Goal: Information Seeking & Learning: Learn about a topic

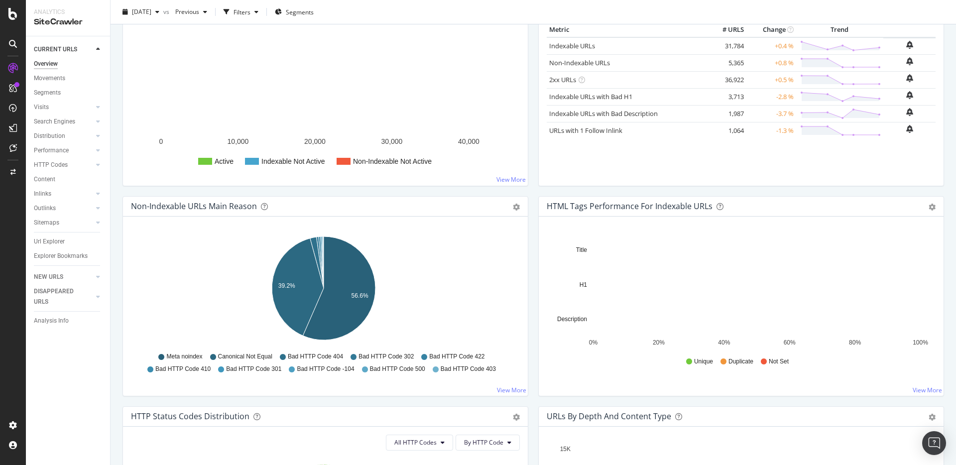
scroll to position [246, 0]
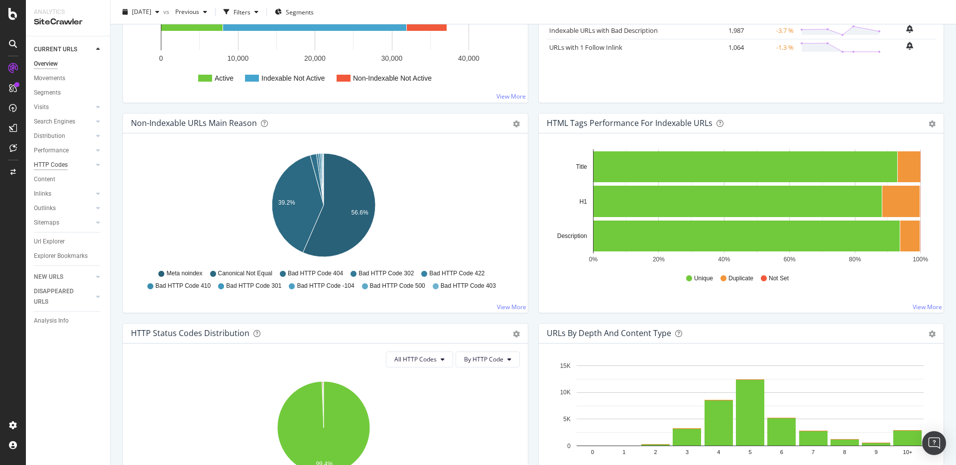
click at [41, 161] on div "HTTP Codes" at bounding box center [51, 165] width 34 height 10
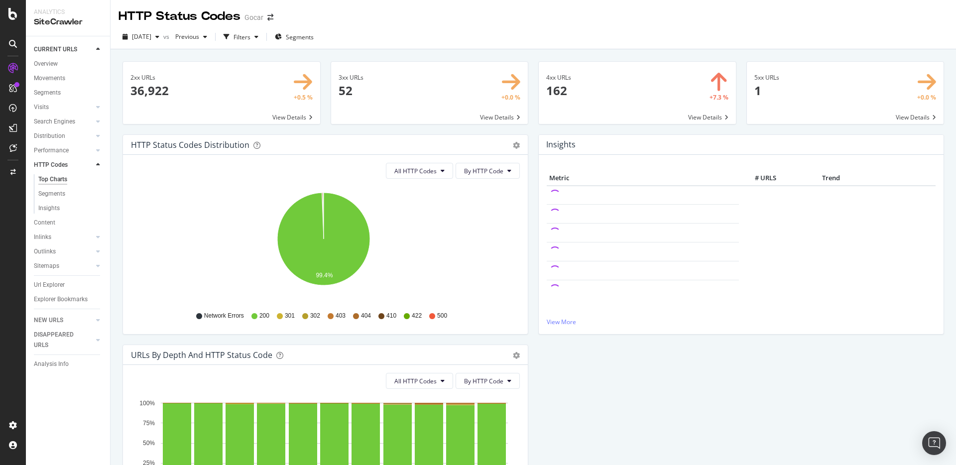
click at [533, 131] on div "4xx URLs 162 +7.3 % View Details" at bounding box center [637, 97] width 208 height 73
click at [796, 87] on span at bounding box center [845, 93] width 197 height 62
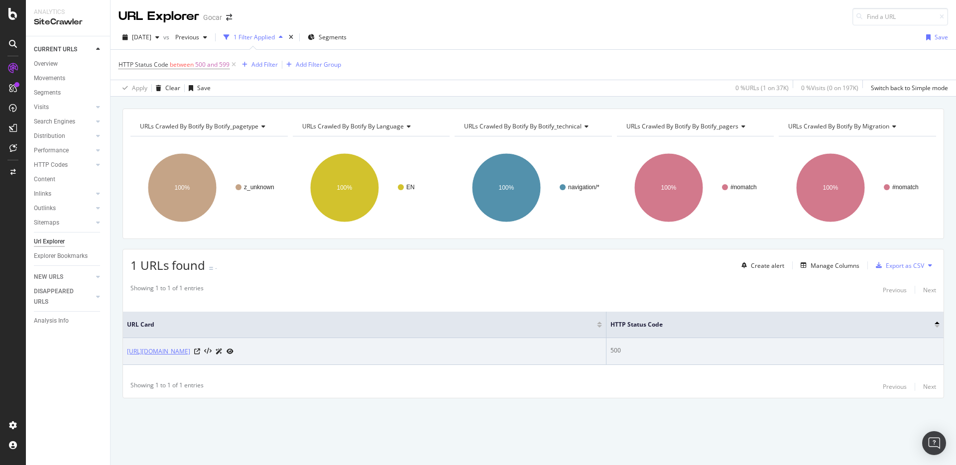
click at [187, 354] on link "https://carfestival.gocar.be/en/kia/" at bounding box center [158, 352] width 63 height 10
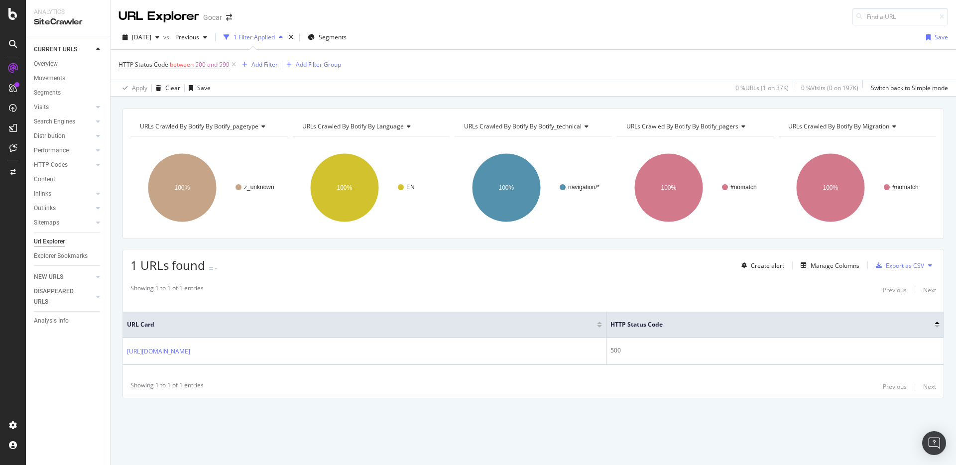
click at [607, 46] on div "2025 Sep. 6th vs Previous 1 Filter Applied Segments Save" at bounding box center [534, 39] width 846 height 20
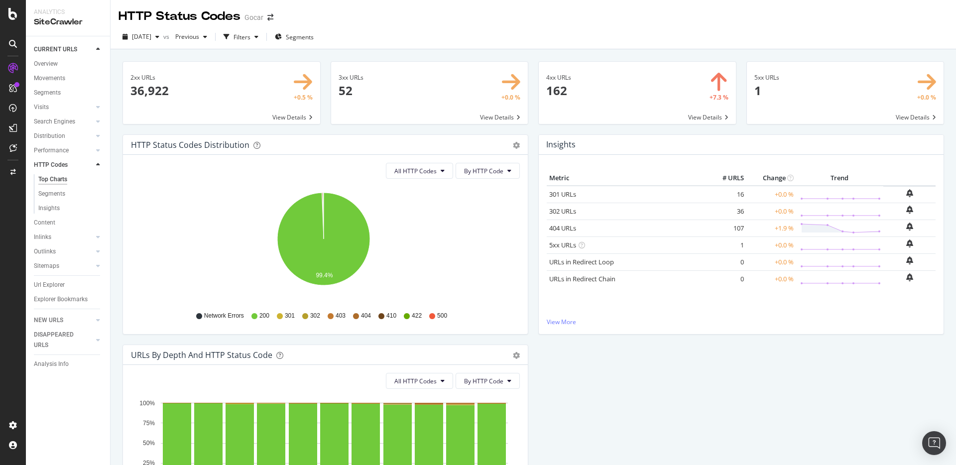
click at [589, 88] on span at bounding box center [637, 93] width 197 height 62
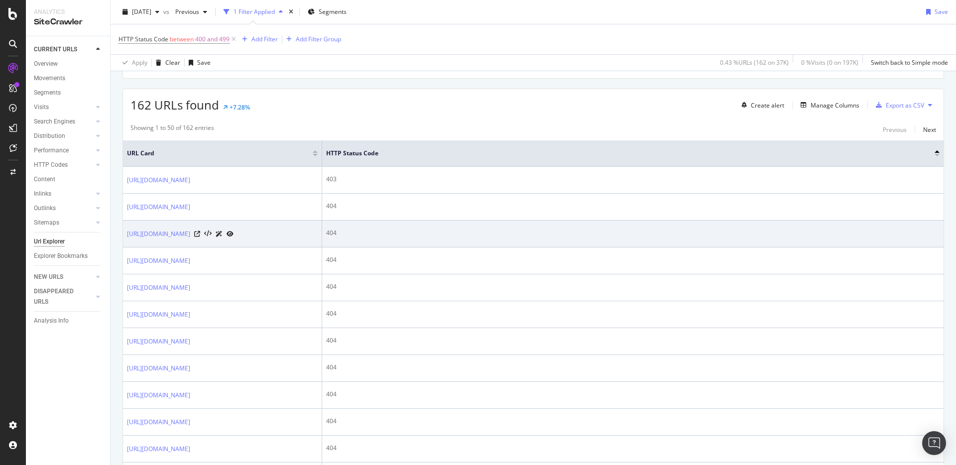
scroll to position [255, 0]
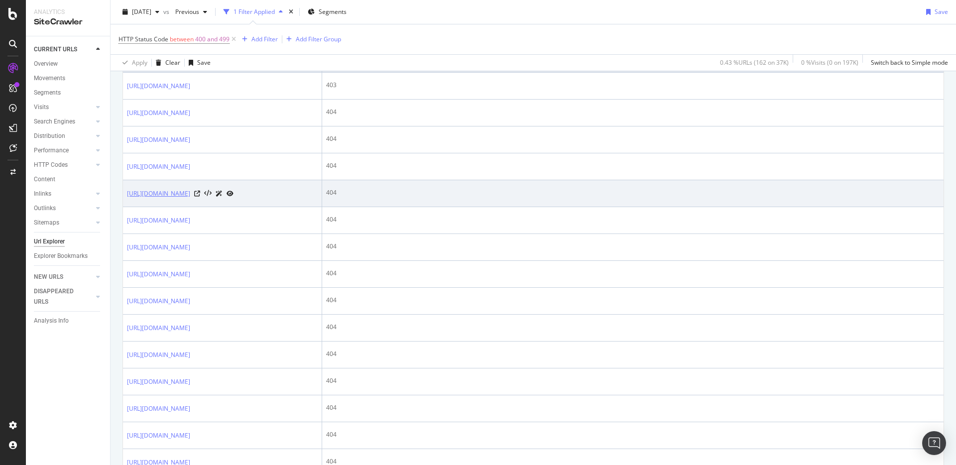
click at [190, 199] on link "[URL][DOMAIN_NAME]" at bounding box center [158, 194] width 63 height 10
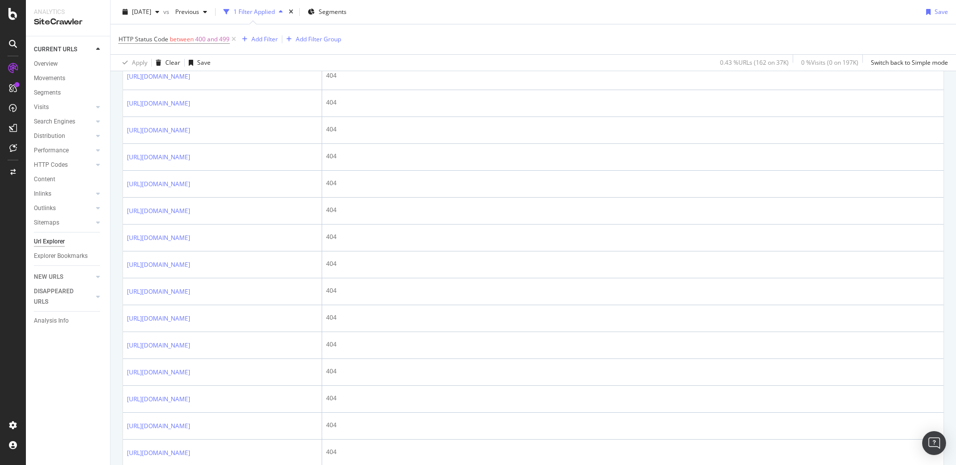
scroll to position [1029, 0]
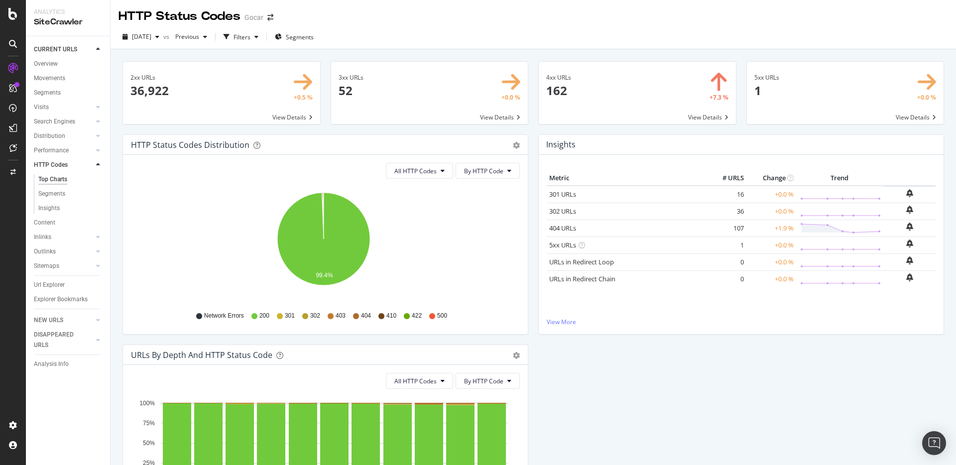
click at [215, 103] on span at bounding box center [221, 93] width 197 height 62
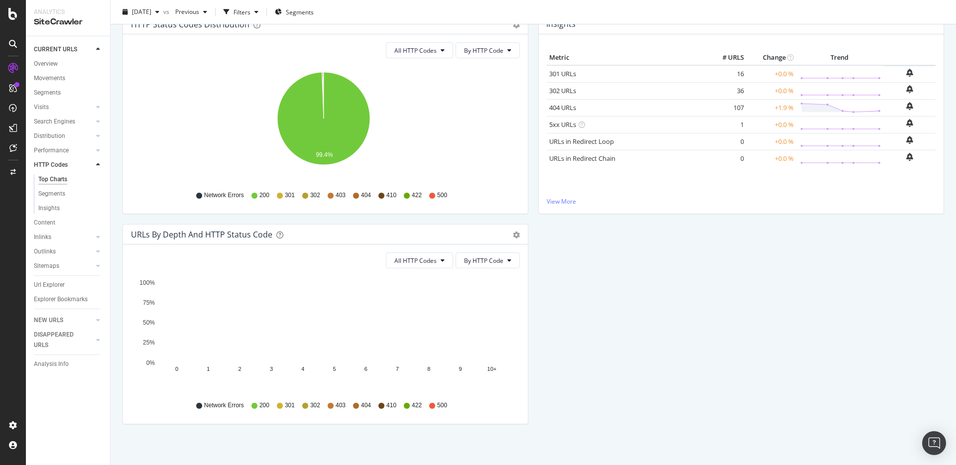
scroll to position [125, 0]
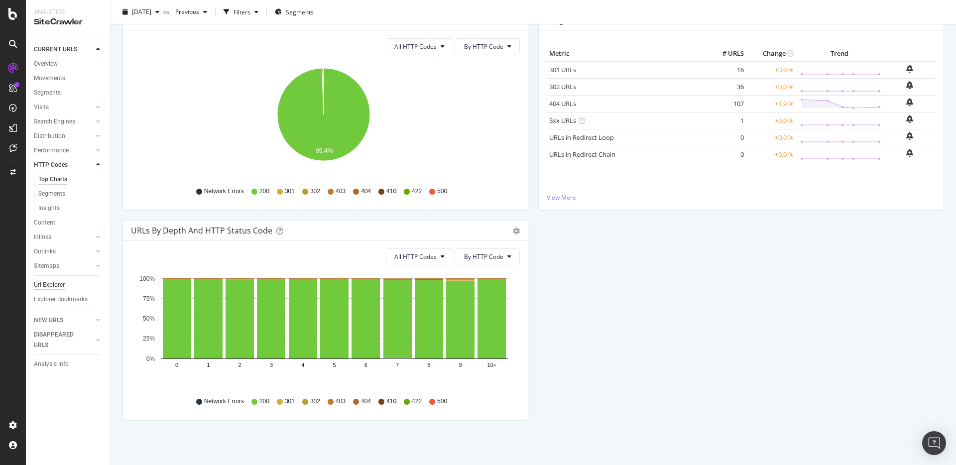
click at [57, 281] on div "Url Explorer" at bounding box center [49, 285] width 31 height 10
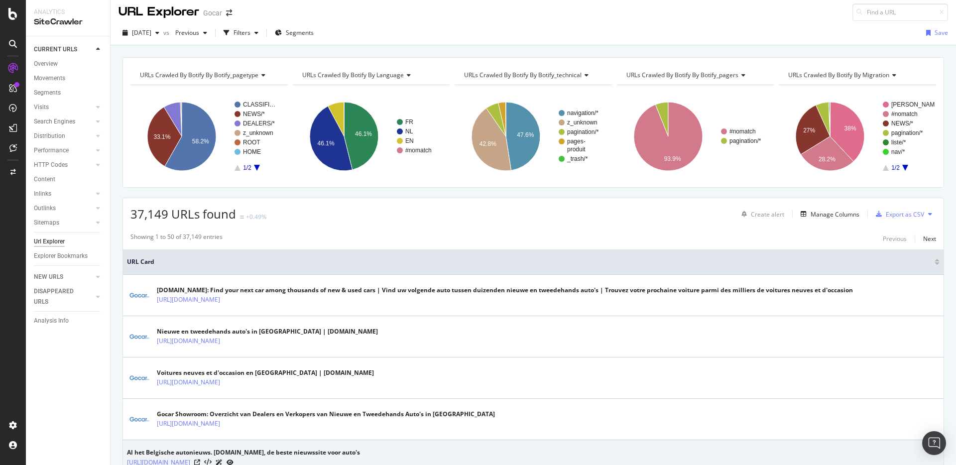
scroll to position [6, 0]
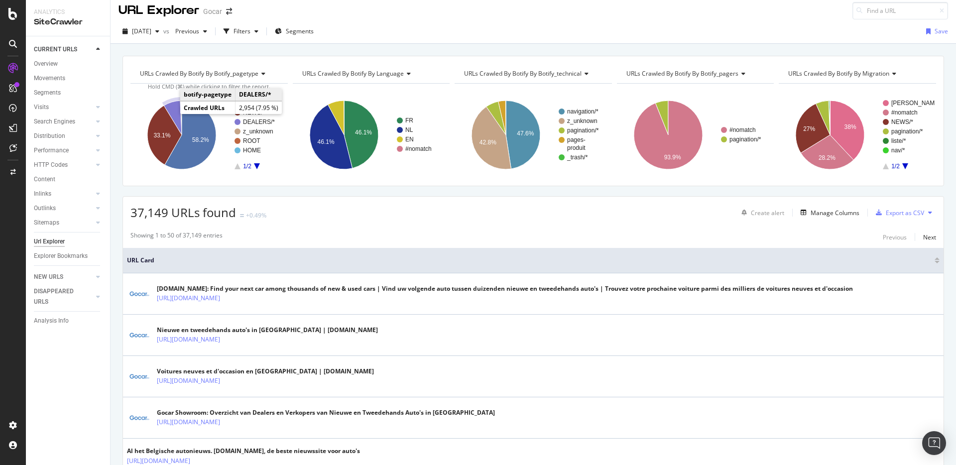
click at [176, 110] on icon "A chart." at bounding box center [173, 118] width 18 height 34
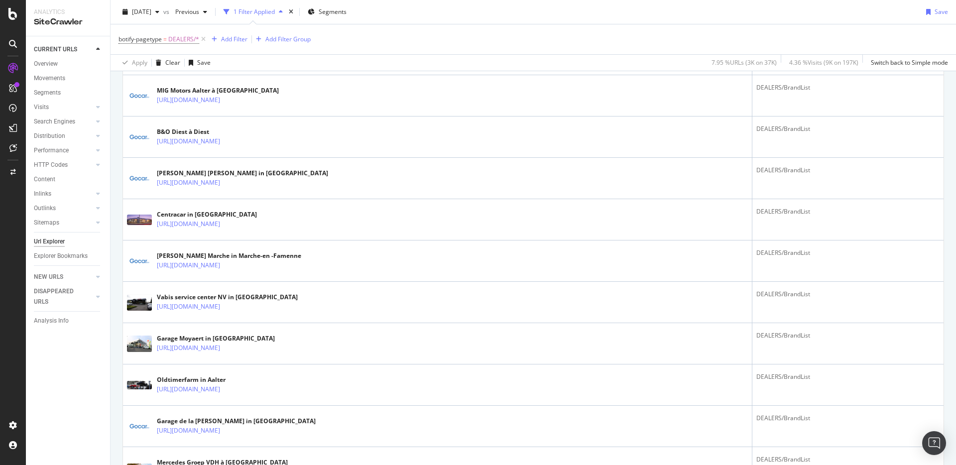
scroll to position [1986, 0]
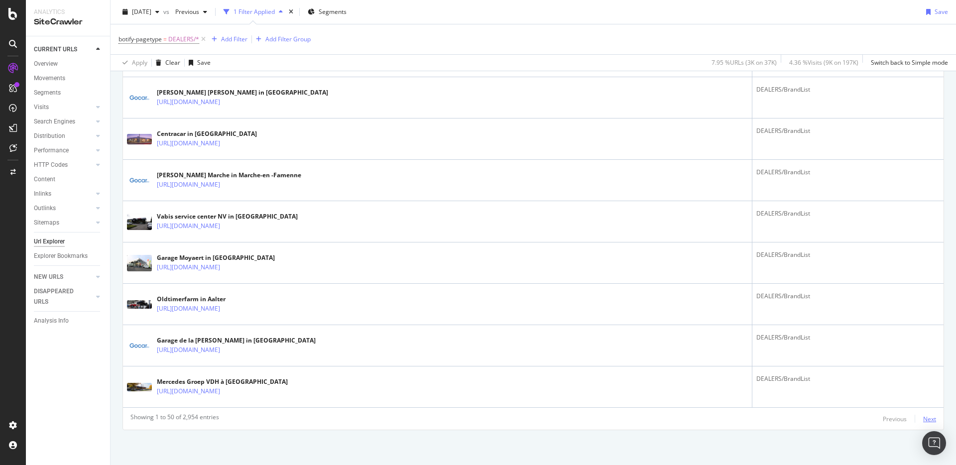
click at [924, 419] on div "Next" at bounding box center [929, 419] width 13 height 8
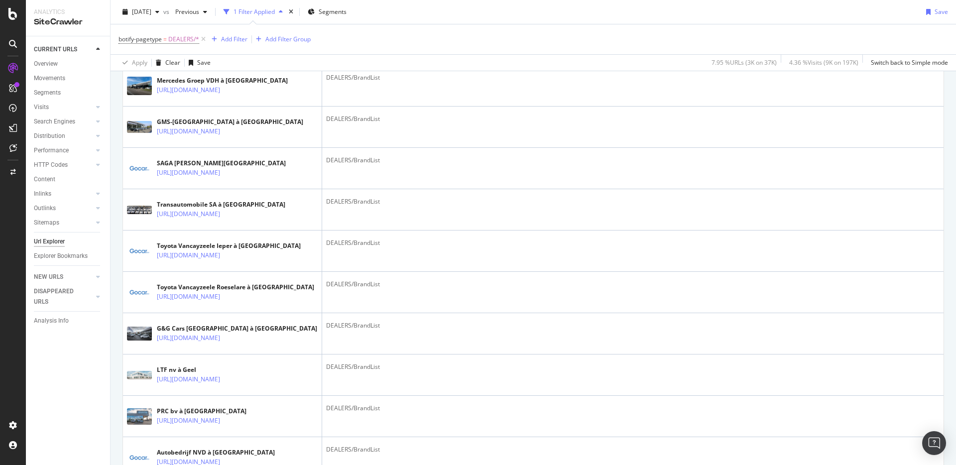
scroll to position [0, 0]
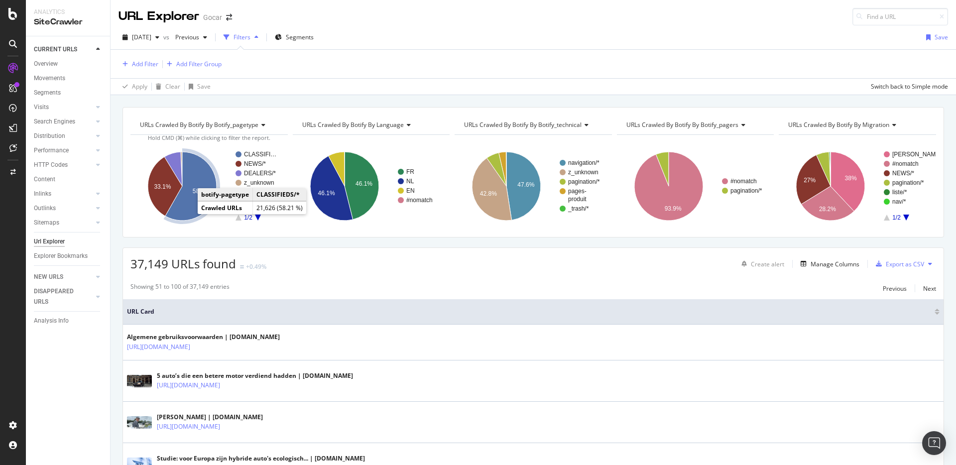
click at [188, 208] on icon "A chart." at bounding box center [190, 186] width 51 height 69
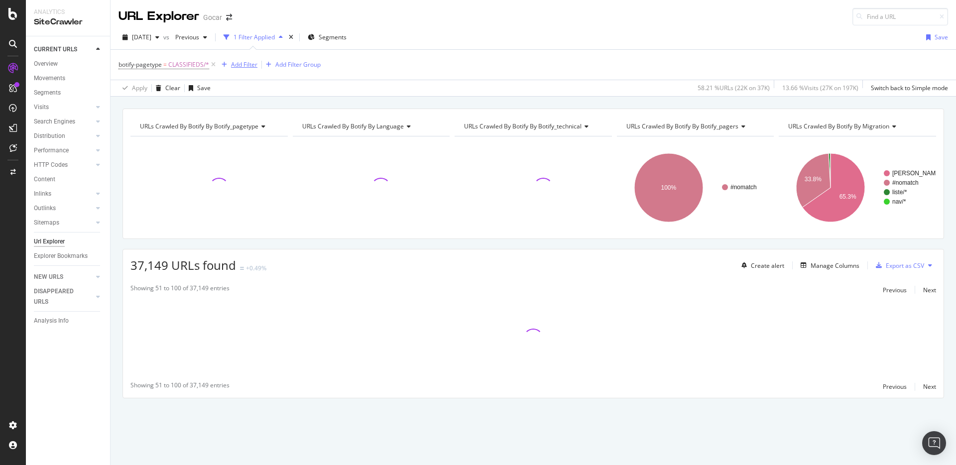
click at [244, 66] on div "Add Filter" at bounding box center [244, 64] width 26 height 8
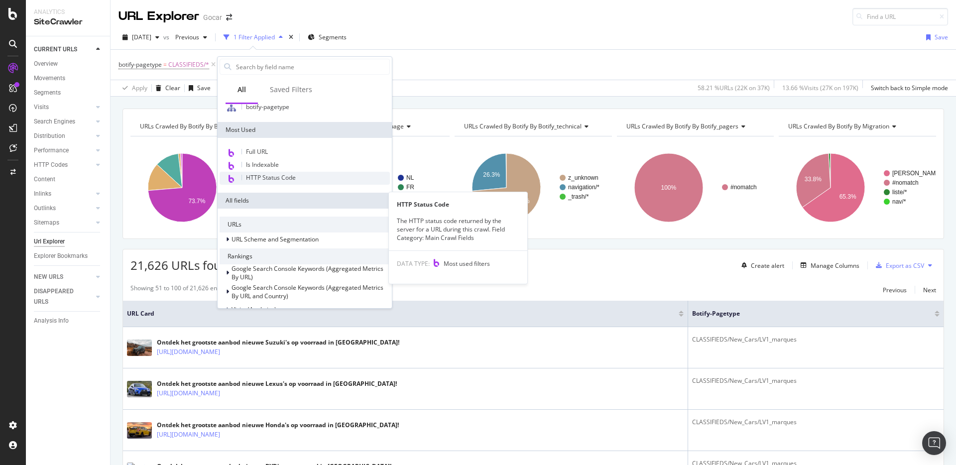
scroll to position [53, 0]
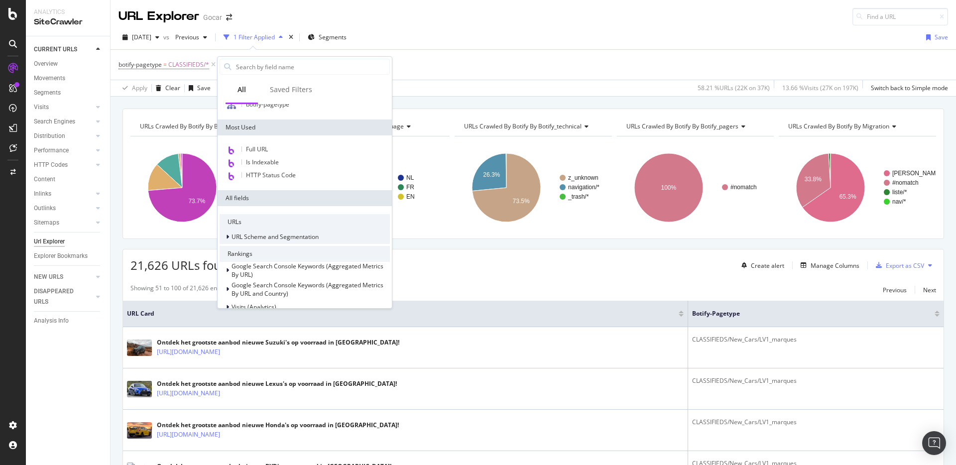
click at [285, 233] on span "URL Scheme and Segmentation" at bounding box center [275, 237] width 87 height 8
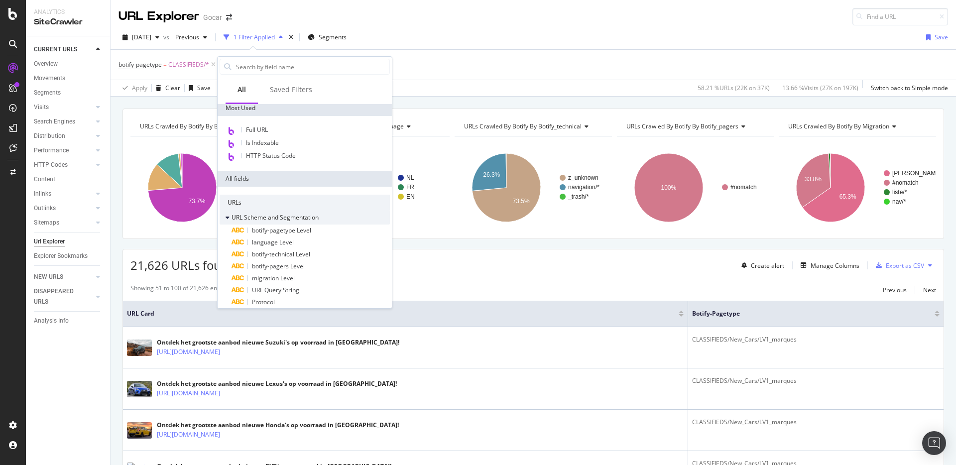
scroll to position [68, 0]
click at [280, 224] on span "URL Scheme and Segmentation" at bounding box center [275, 222] width 87 height 8
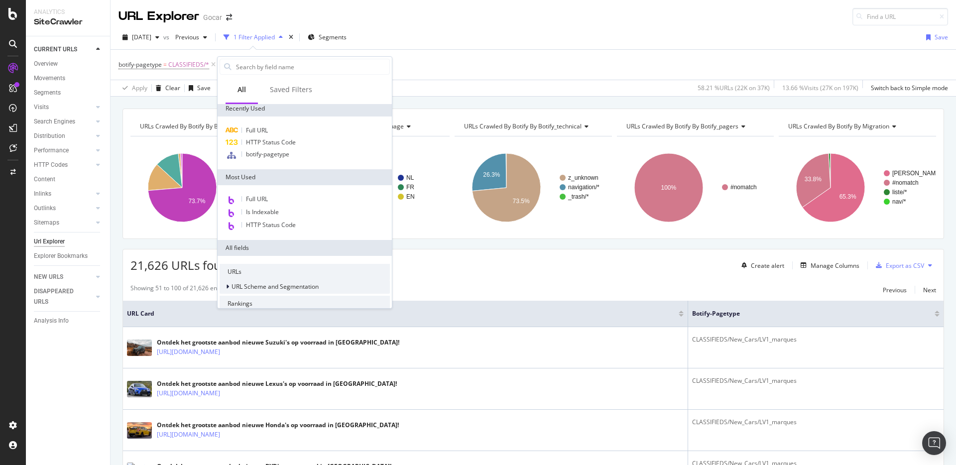
scroll to position [0, 0]
click at [273, 67] on input "text" at bounding box center [312, 66] width 154 height 15
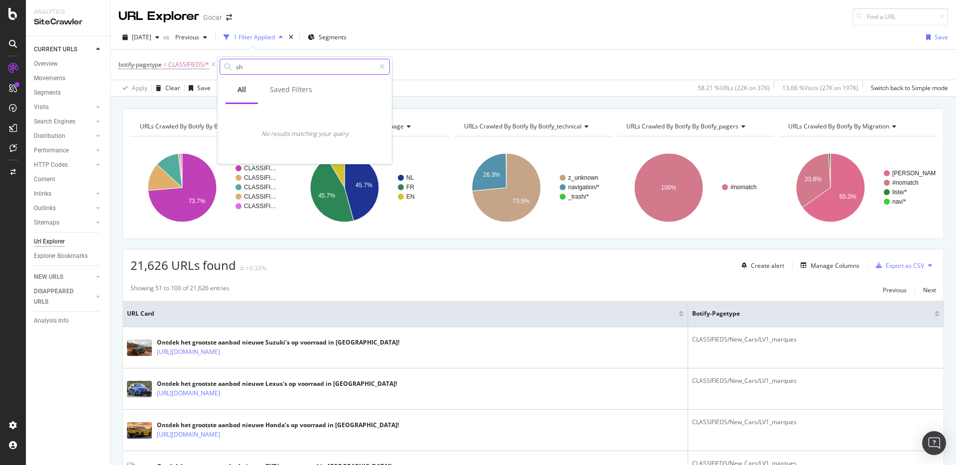
type input "s"
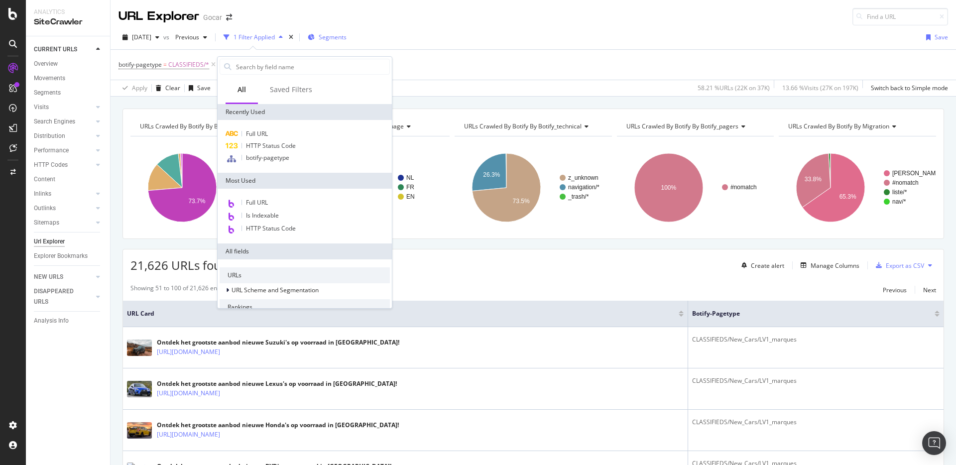
click at [347, 36] on span "Segments" at bounding box center [333, 37] width 28 height 8
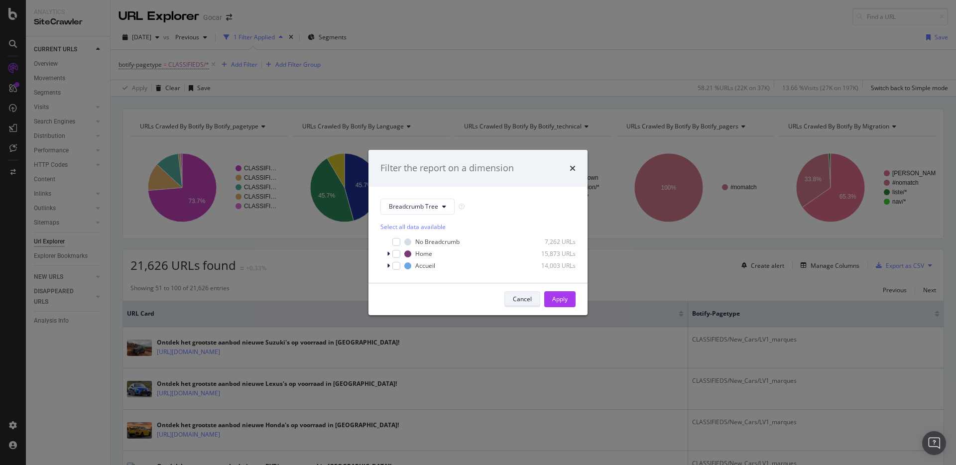
click at [530, 303] on div "Cancel" at bounding box center [522, 299] width 19 height 8
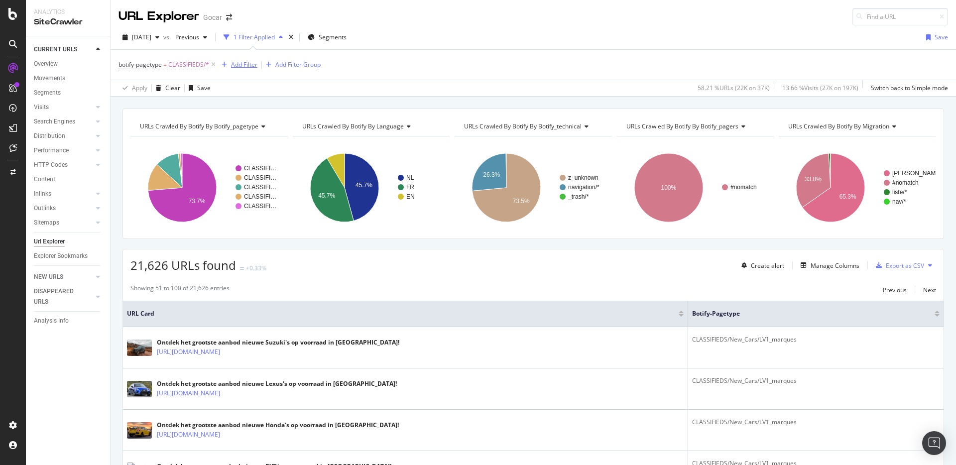
click at [248, 63] on div "Add Filter" at bounding box center [244, 64] width 26 height 8
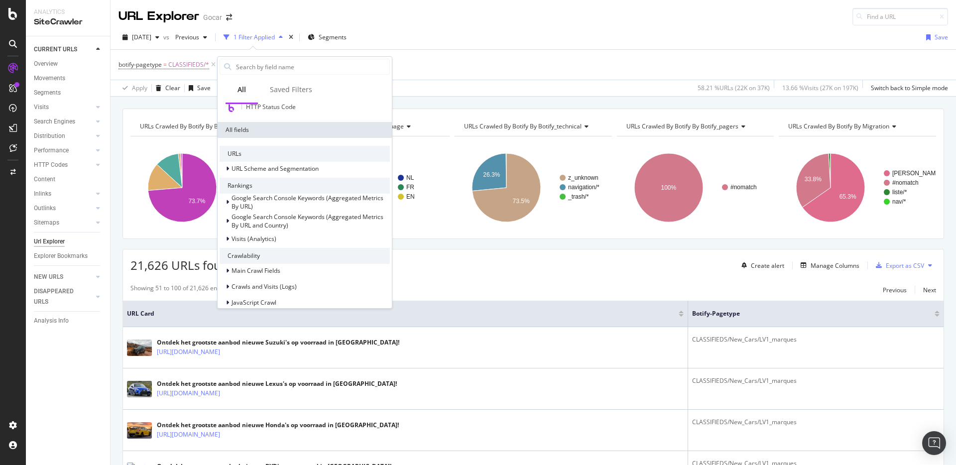
scroll to position [127, 0]
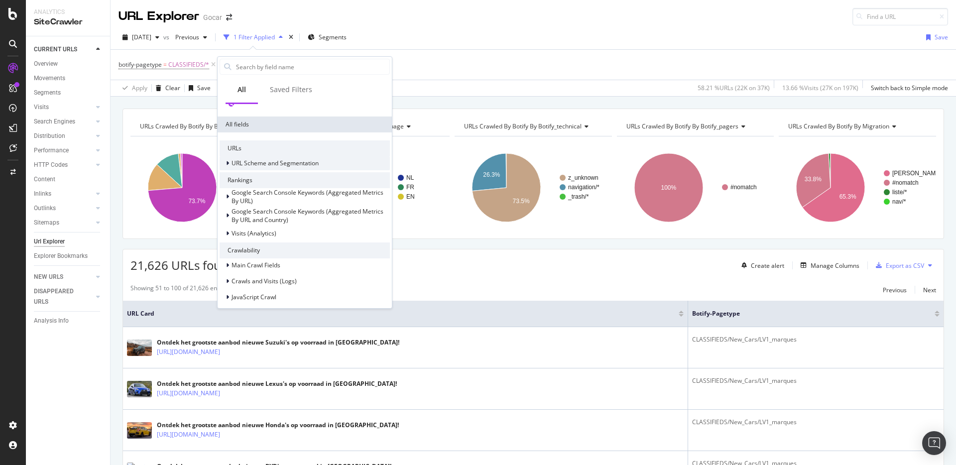
click at [230, 163] on div at bounding box center [229, 163] width 6 height 10
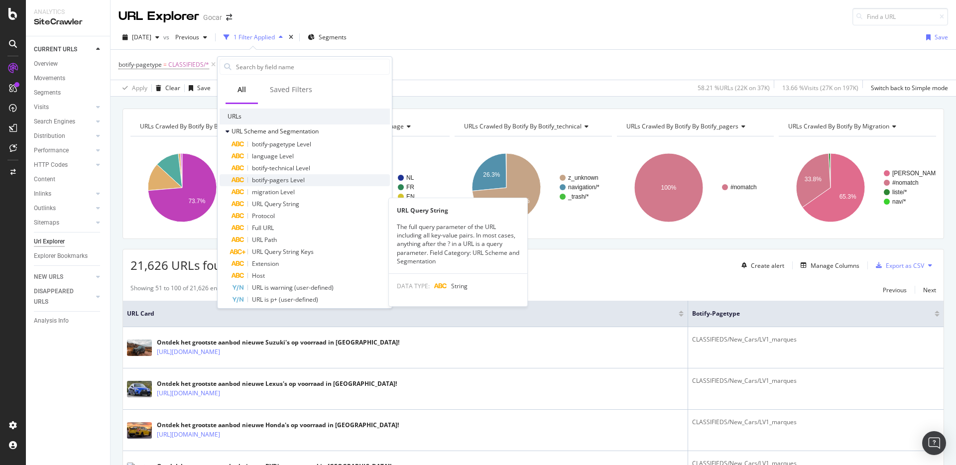
scroll to position [160, 0]
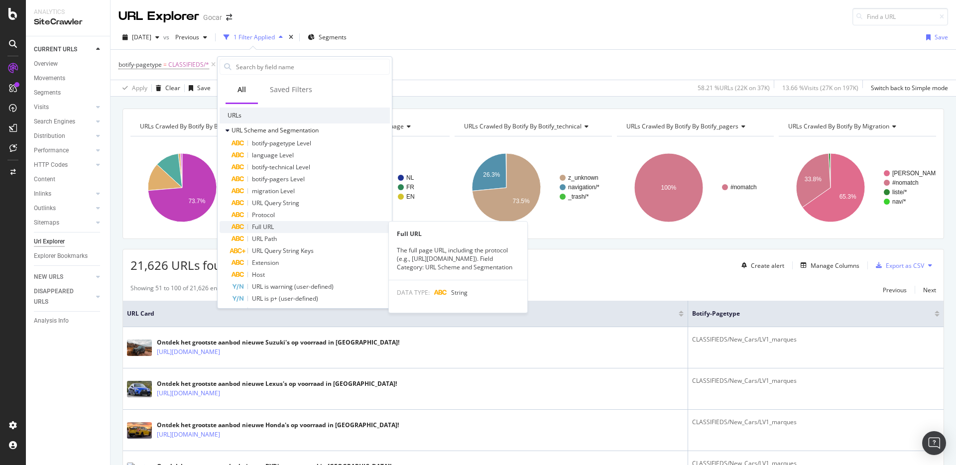
click at [269, 226] on span "Full URL" at bounding box center [263, 227] width 22 height 8
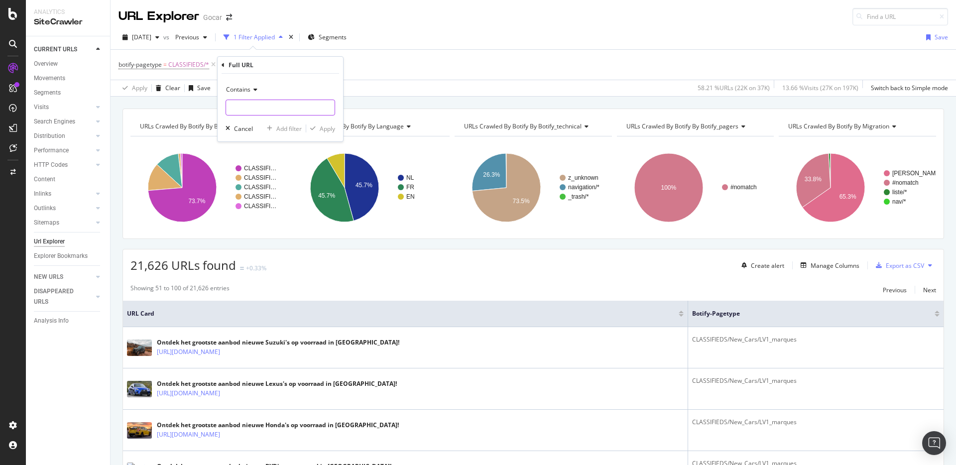
click at [254, 111] on input "text" at bounding box center [280, 108] width 109 height 16
paste input "https://stg.gocar.be/fr/showroom/1180-uccle"
type input "https://stg.gocar.be/fr/showroom/1180-uccle"
click at [327, 130] on div "Apply" at bounding box center [327, 129] width 15 height 8
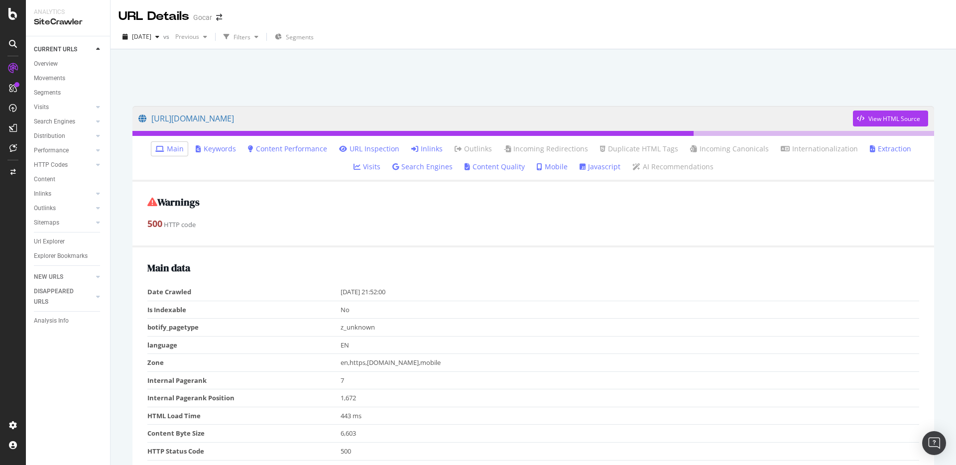
click at [411, 146] on icon at bounding box center [414, 148] width 7 height 7
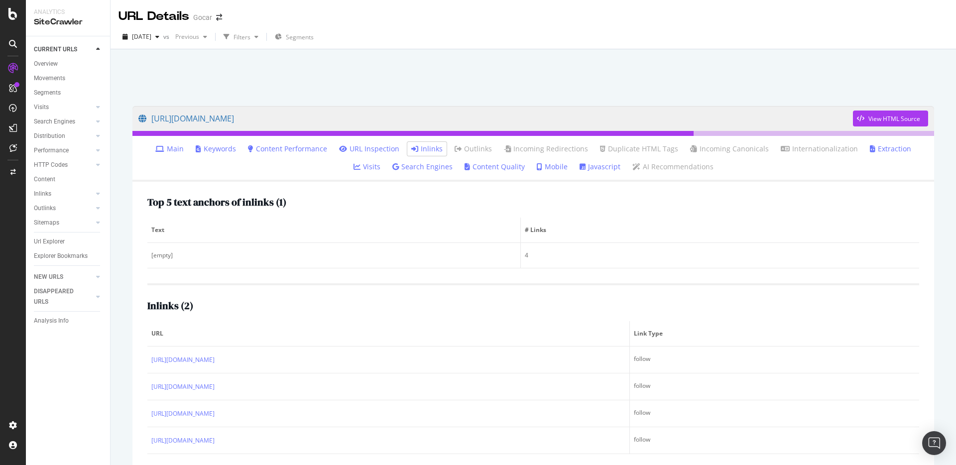
scroll to position [49, 0]
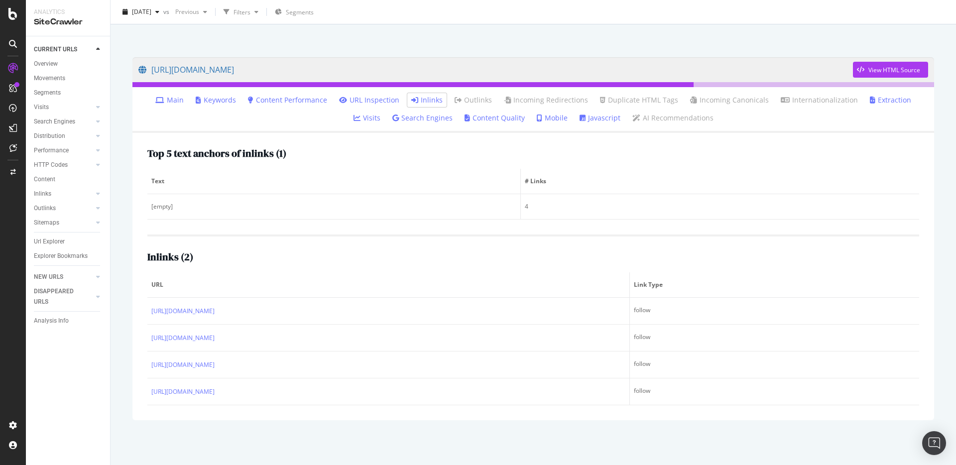
click at [393, 177] on span "Text" at bounding box center [332, 181] width 363 height 9
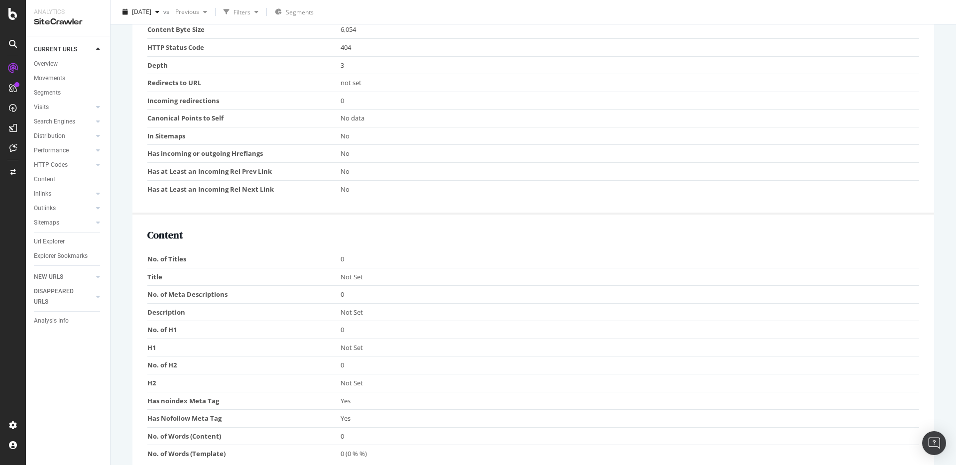
scroll to position [20, 0]
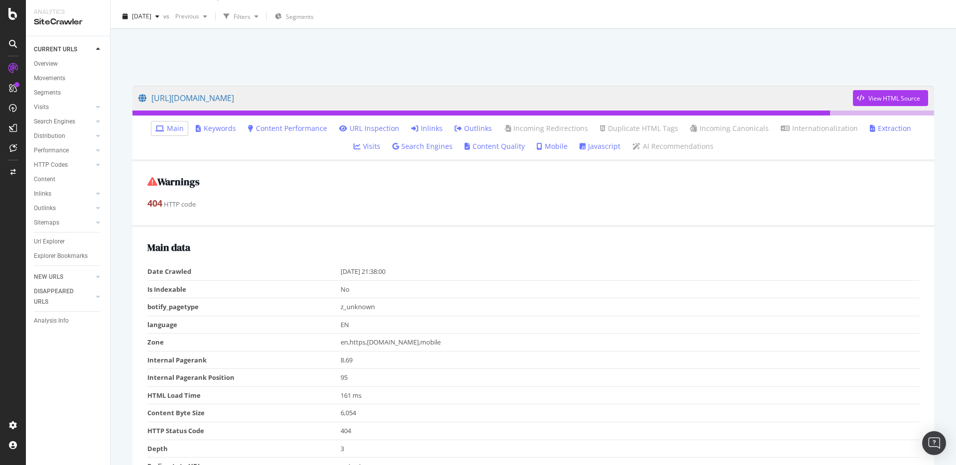
click at [415, 130] on link "Inlinks" at bounding box center [426, 129] width 31 height 10
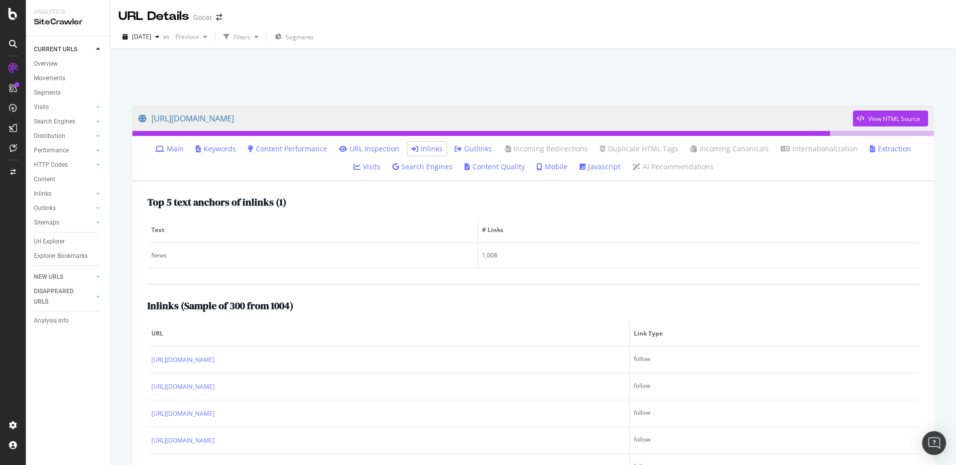
scroll to position [130, 0]
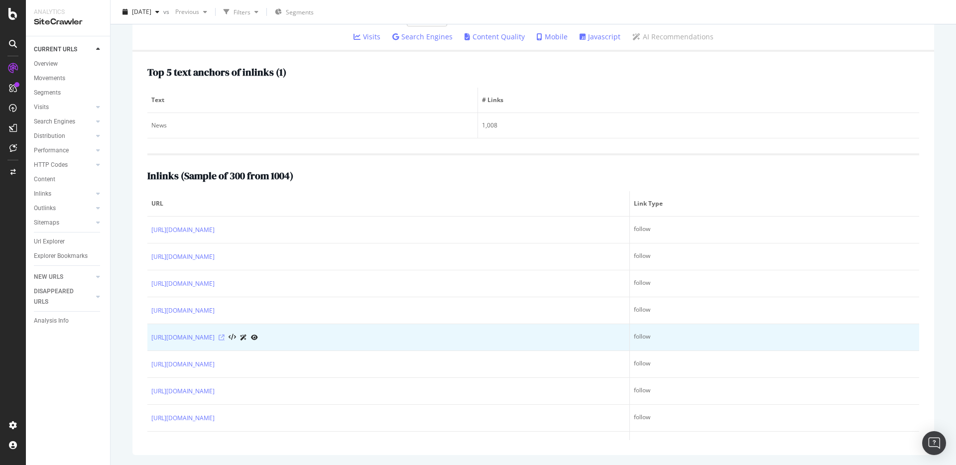
click at [225, 338] on icon at bounding box center [222, 338] width 6 height 6
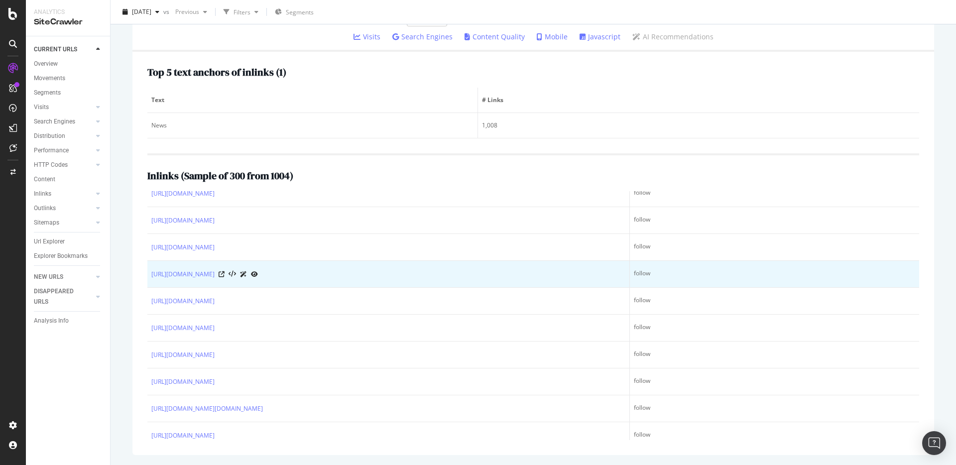
scroll to position [150, 0]
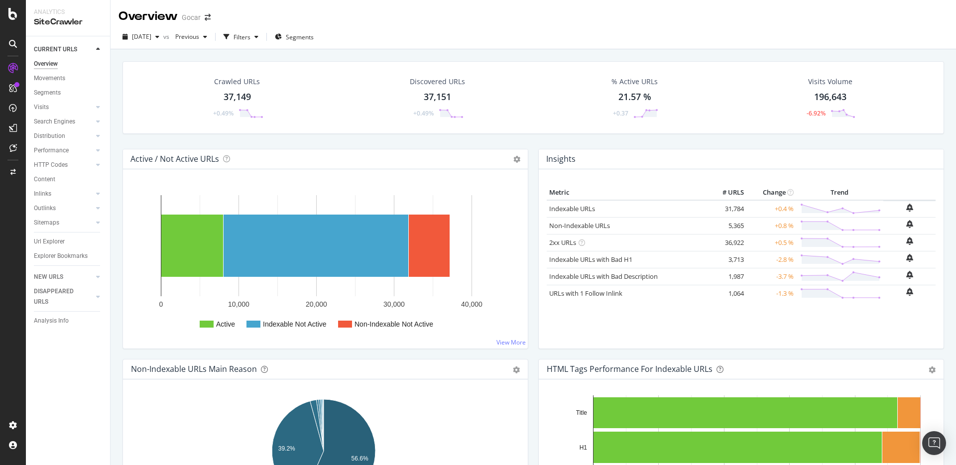
click at [239, 99] on div "37,149" at bounding box center [237, 97] width 27 height 13
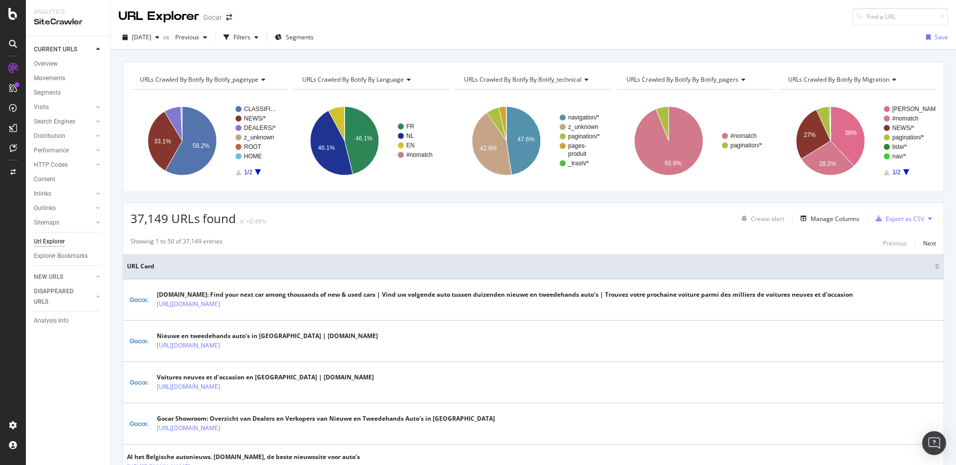
scroll to position [11, 0]
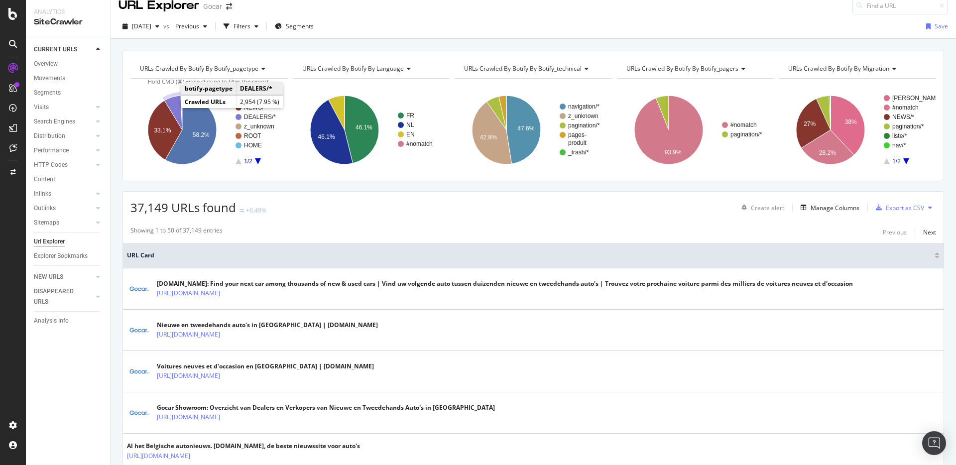
click at [173, 104] on icon "A chart." at bounding box center [173, 113] width 18 height 34
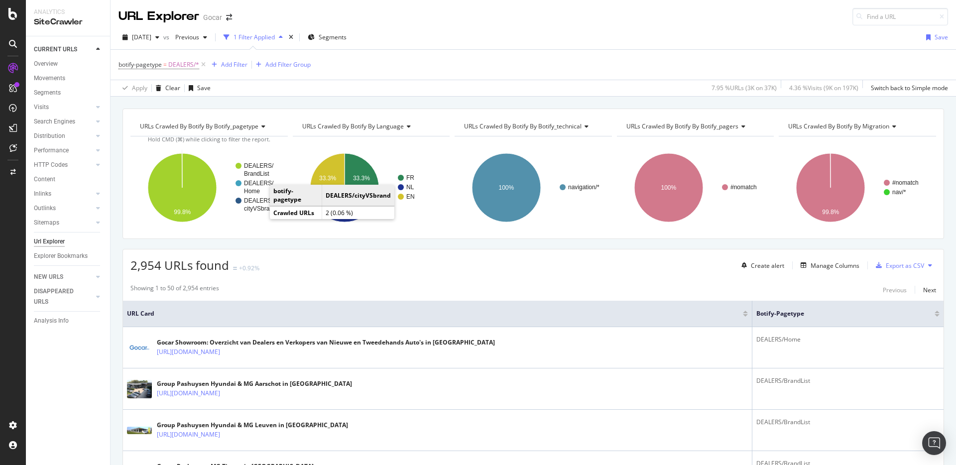
click at [259, 205] on text "cityVSbrand" at bounding box center [260, 208] width 32 height 7
